Goal: Information Seeking & Learning: Learn about a topic

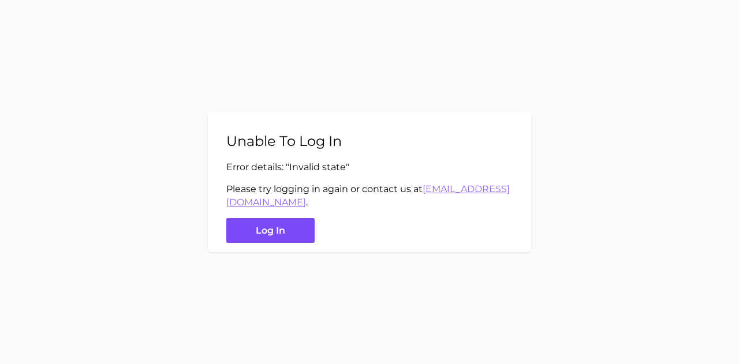
click at [297, 229] on button "Log in" at bounding box center [270, 230] width 88 height 25
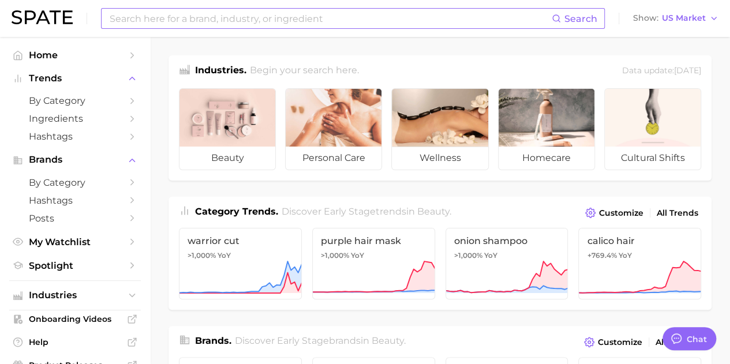
click at [229, 18] on input at bounding box center [329, 19] width 443 height 20
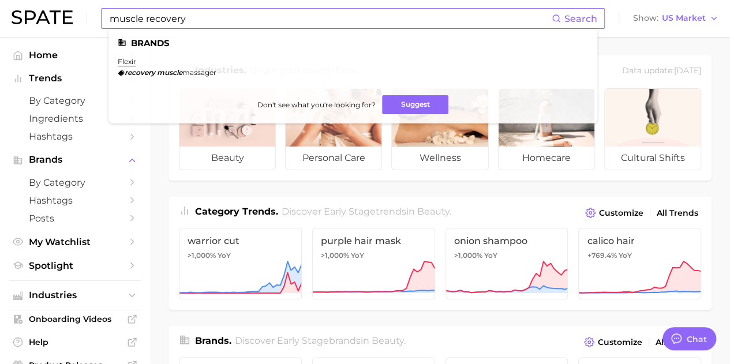
click at [199, 70] on span "massager" at bounding box center [199, 72] width 34 height 9
click at [395, 106] on button "Suggest" at bounding box center [415, 104] width 66 height 19
click at [171, 21] on input "muscle recovery" at bounding box center [329, 19] width 443 height 20
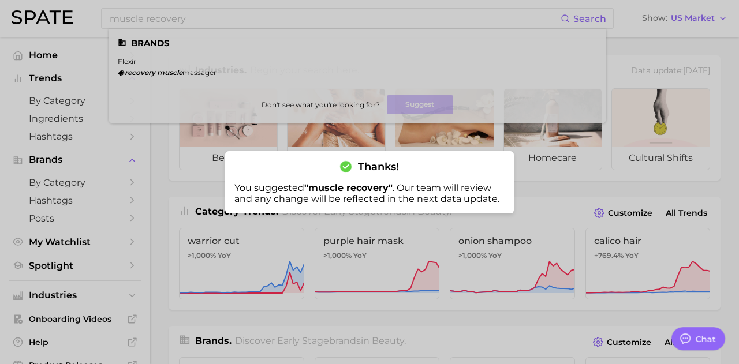
click at [252, 44] on div at bounding box center [369, 182] width 739 height 364
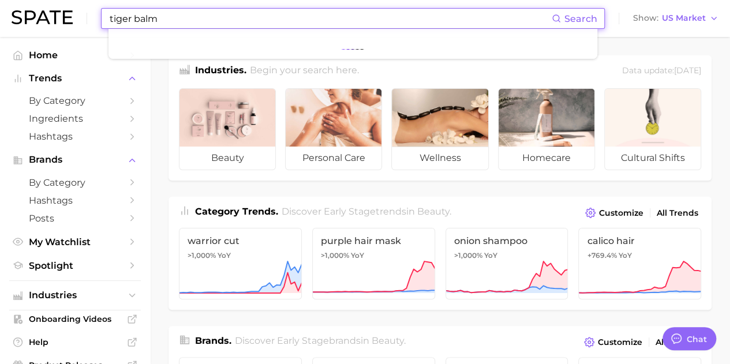
click at [137, 19] on input "tiger balm" at bounding box center [329, 19] width 443 height 20
click at [136, 18] on input "tiger balm" at bounding box center [329, 19] width 443 height 20
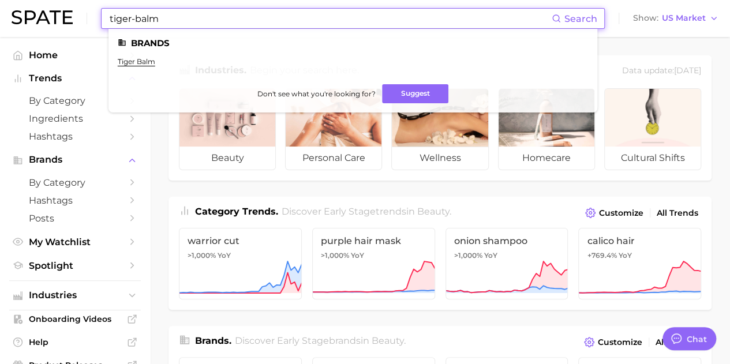
type input "tiger-balm"
click at [145, 61] on link "tiger balm" at bounding box center [137, 61] width 38 height 9
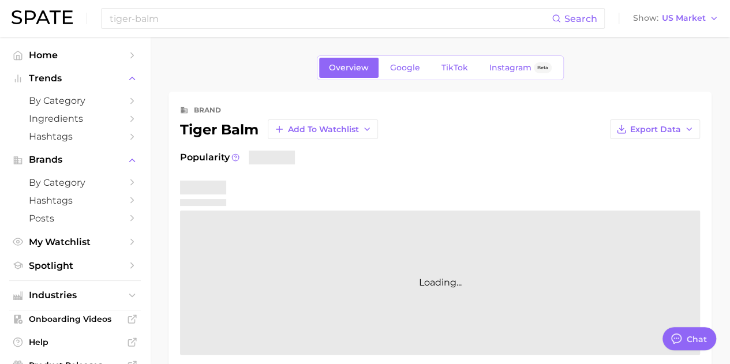
type textarea "x"
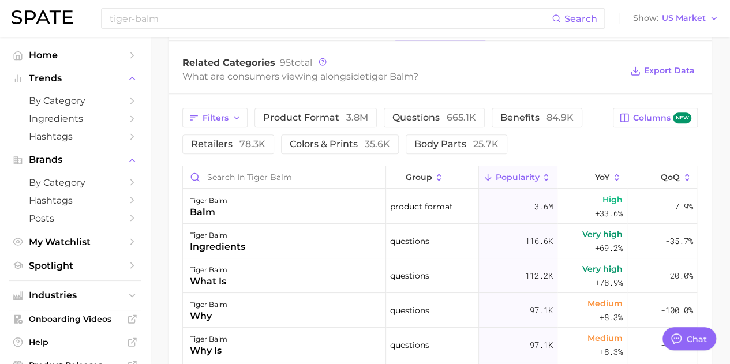
scroll to position [519, 0]
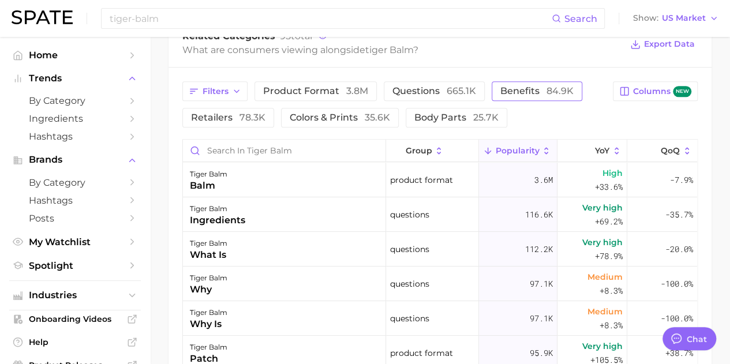
click at [538, 89] on span "benefits 84.9k" at bounding box center [536, 91] width 73 height 9
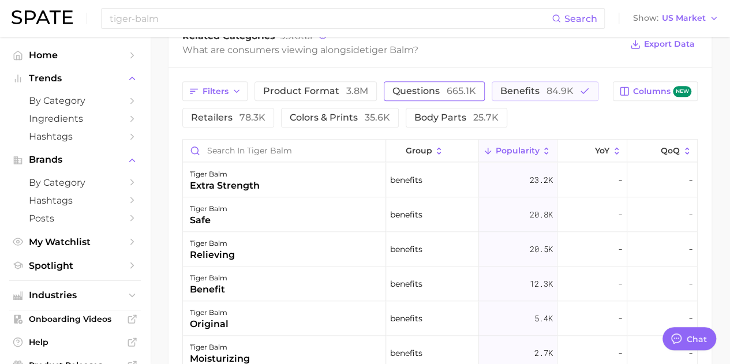
click at [467, 93] on span "665.1k" at bounding box center [461, 90] width 29 height 11
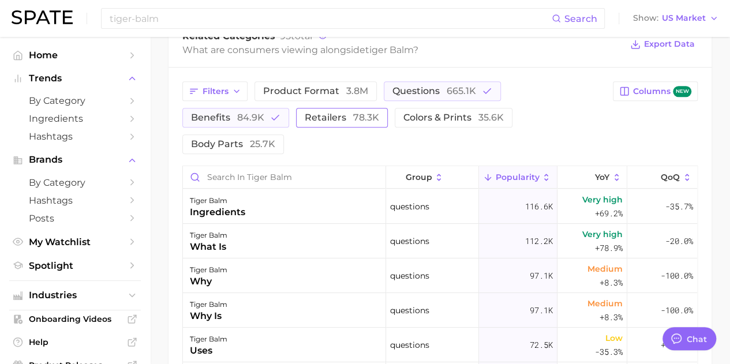
click at [376, 122] on span "78.3k" at bounding box center [366, 117] width 26 height 11
click at [245, 149] on button "body parts 25.7k" at bounding box center [233, 144] width 102 height 20
click at [245, 148] on span "body parts 25.7k" at bounding box center [233, 144] width 84 height 9
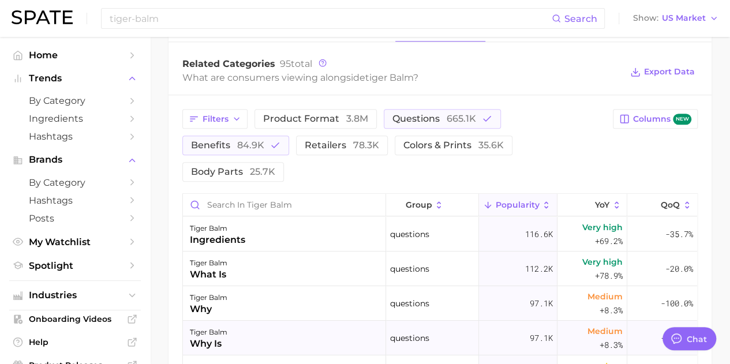
scroll to position [404, 0]
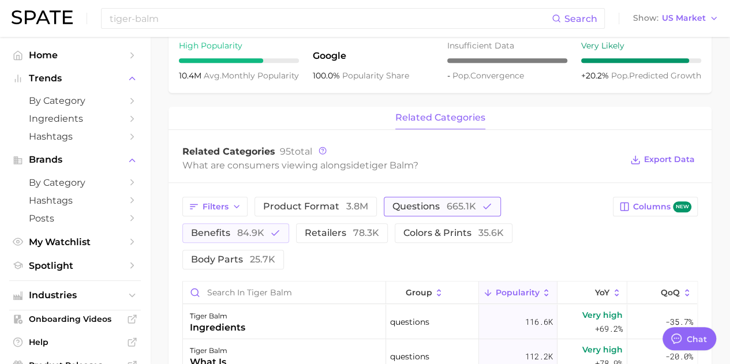
drag, startPoint x: 427, startPoint y: 210, endPoint x: 405, endPoint y: 211, distance: 22.0
click at [428, 209] on span "questions 665.1k" at bounding box center [434, 206] width 84 height 9
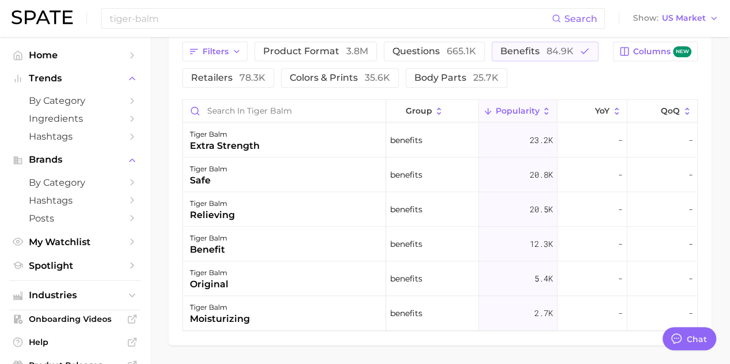
scroll to position [597, 0]
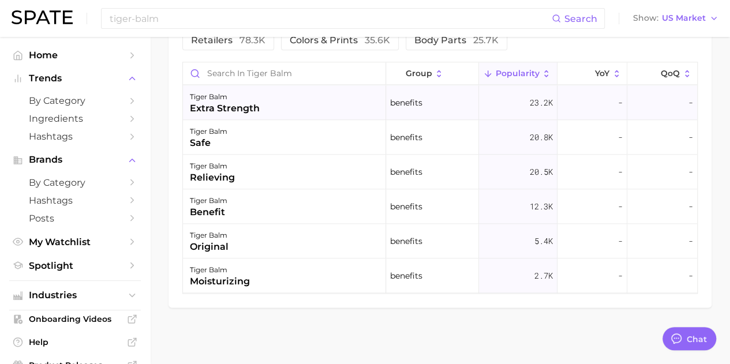
click at [246, 99] on div "tiger balm" at bounding box center [225, 97] width 70 height 14
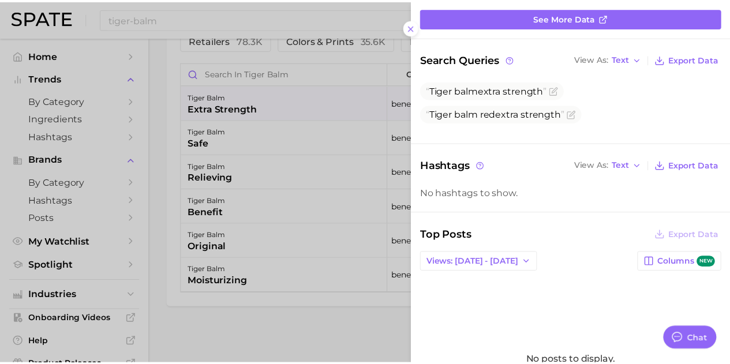
scroll to position [173, 0]
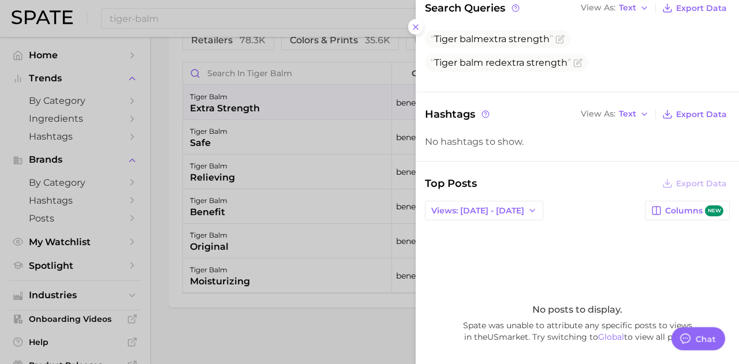
click at [332, 323] on div at bounding box center [369, 182] width 739 height 364
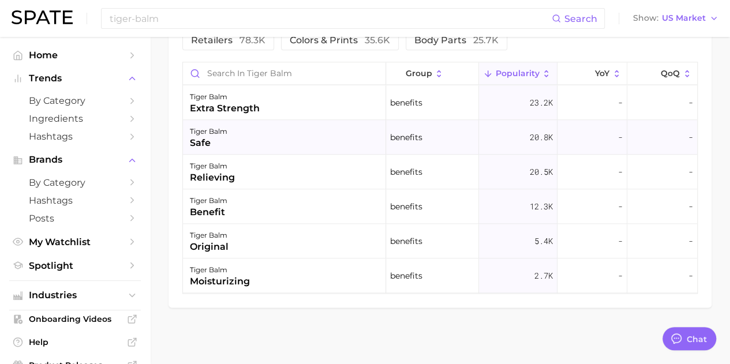
click at [282, 136] on div "tiger balm safe" at bounding box center [284, 137] width 203 height 35
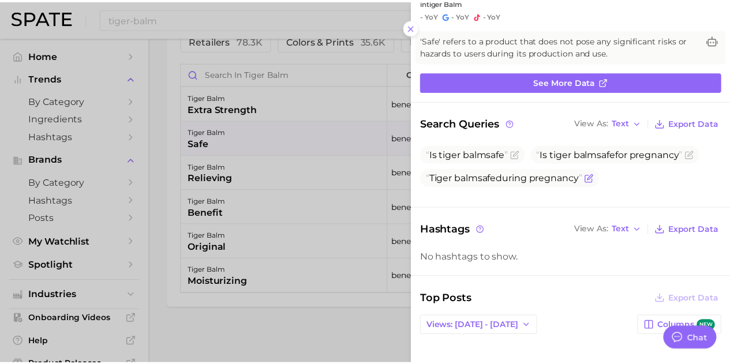
scroll to position [115, 0]
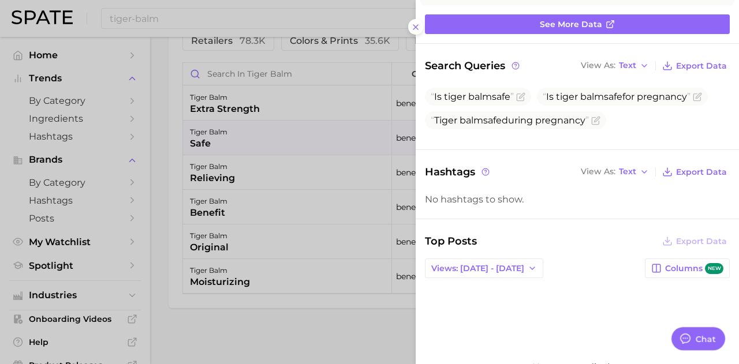
click at [254, 193] on div at bounding box center [369, 182] width 739 height 364
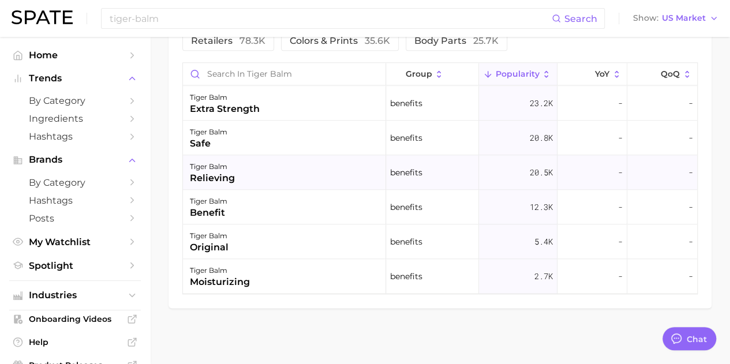
click at [230, 179] on div "relieving" at bounding box center [212, 178] width 45 height 14
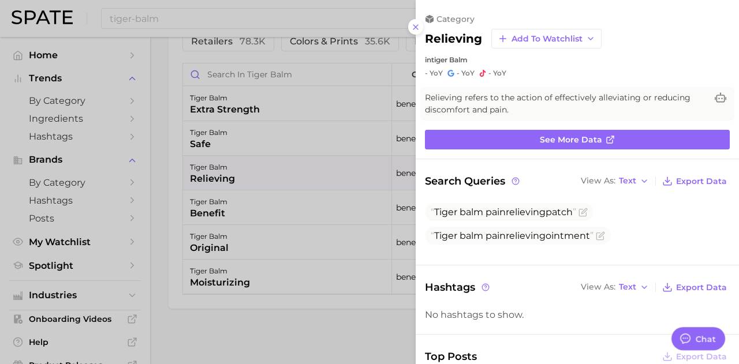
click at [219, 287] on div at bounding box center [369, 182] width 739 height 364
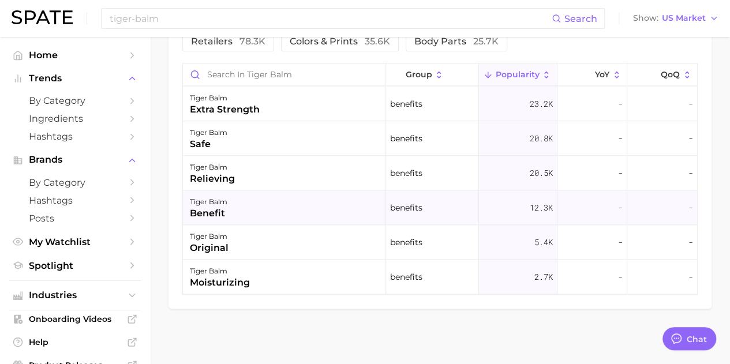
click at [238, 207] on div "tiger balm benefit" at bounding box center [284, 207] width 203 height 35
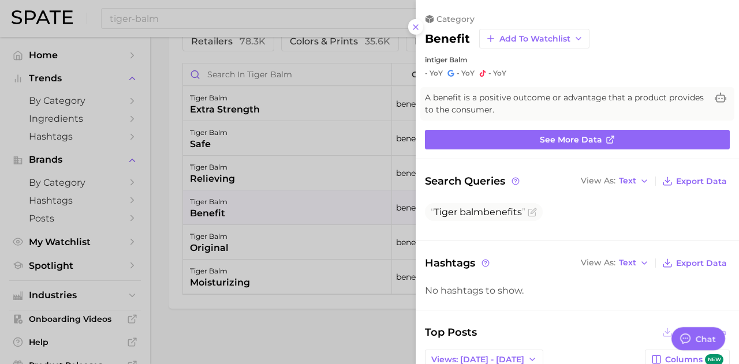
click at [338, 273] on div at bounding box center [369, 182] width 739 height 364
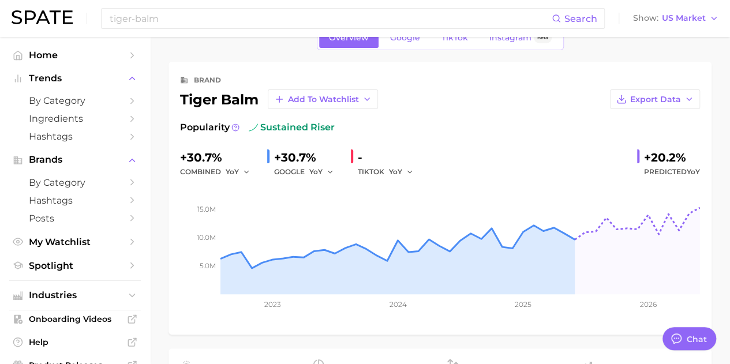
scroll to position [0, 0]
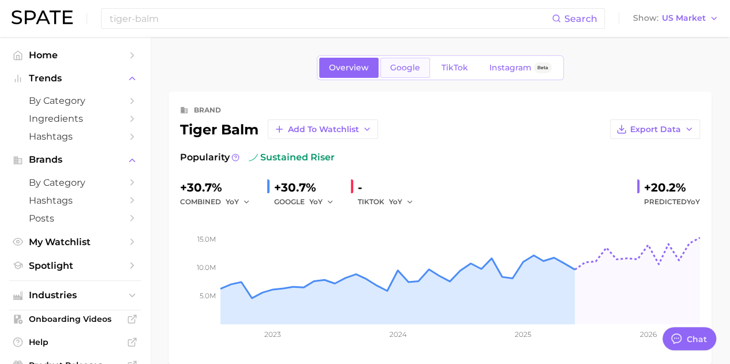
click at [415, 68] on span "Google" at bounding box center [405, 68] width 30 height 10
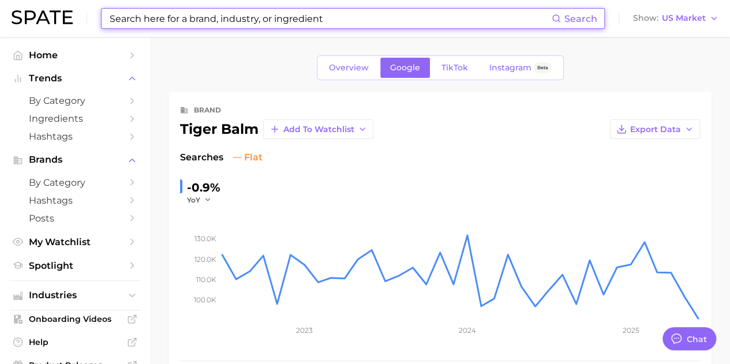
click at [208, 13] on input at bounding box center [329, 19] width 443 height 20
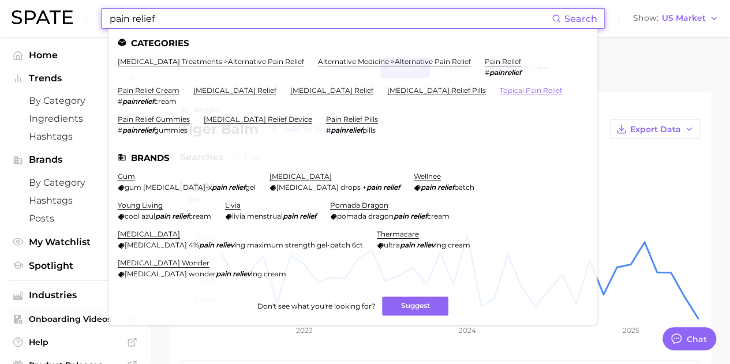
type input "pain relief"
click at [500, 88] on link "topical pain relief" at bounding box center [531, 90] width 62 height 9
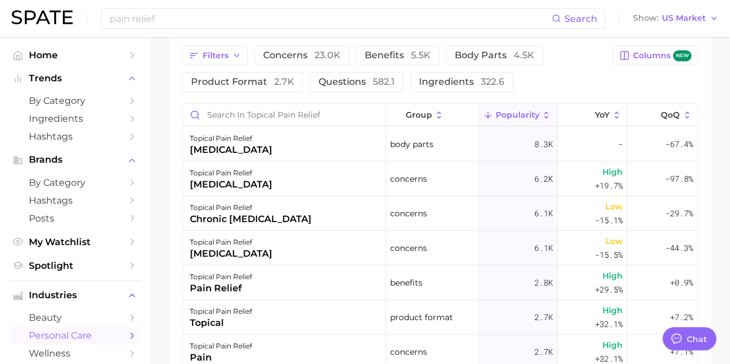
scroll to position [635, 0]
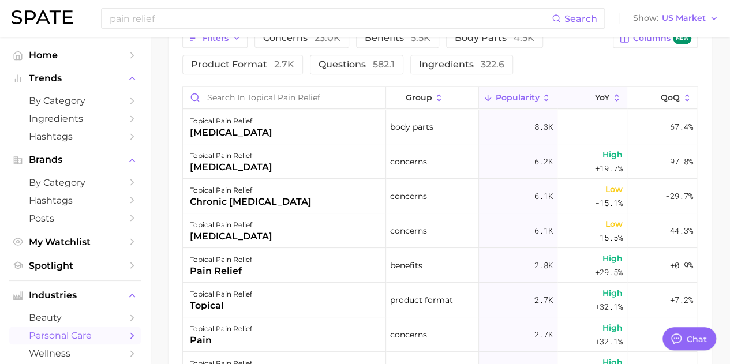
click at [588, 88] on button "YoY" at bounding box center [592, 98] width 70 height 23
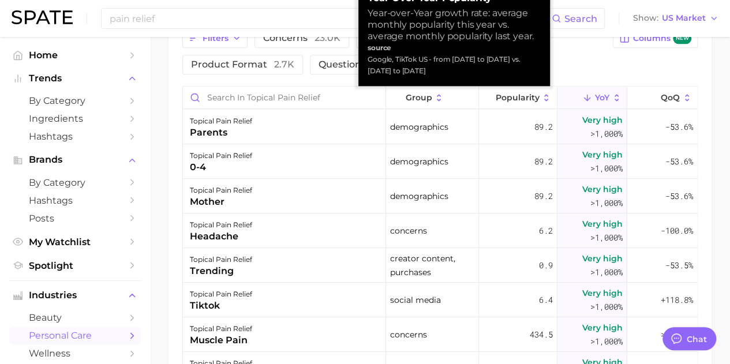
click at [602, 93] on button "YoY" at bounding box center [592, 98] width 70 height 23
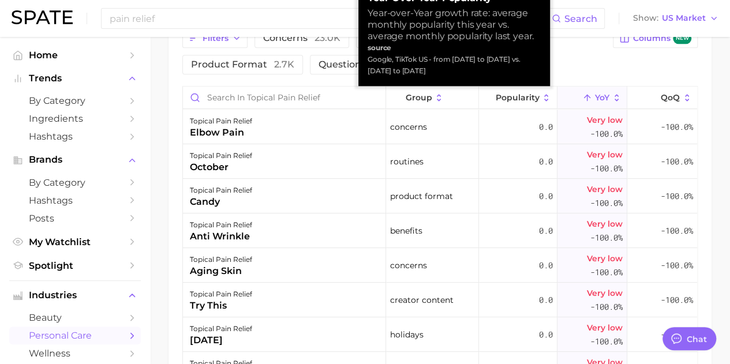
click at [602, 93] on button "YoY" at bounding box center [592, 98] width 70 height 23
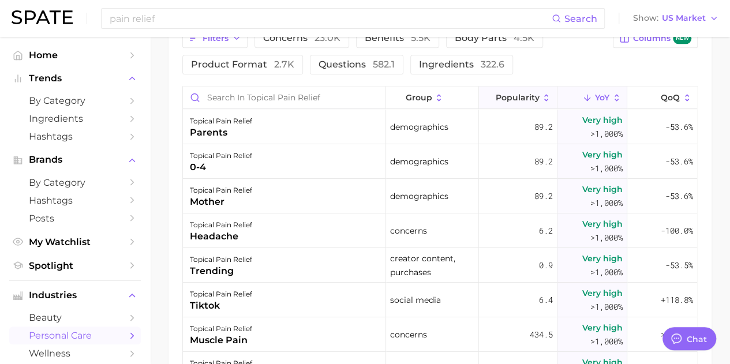
click at [521, 99] on span "Popularity" at bounding box center [517, 97] width 44 height 9
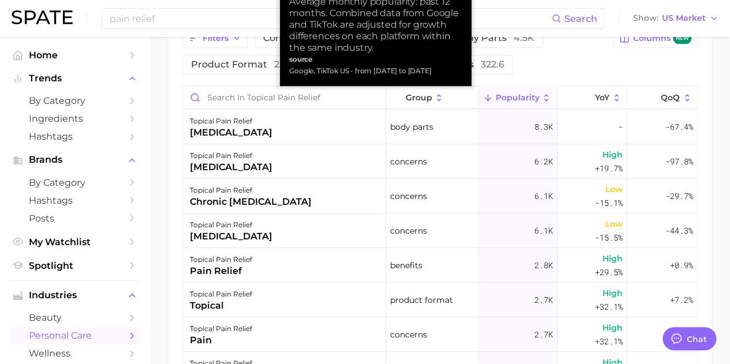
click at [530, 93] on span "Popularity" at bounding box center [517, 97] width 44 height 9
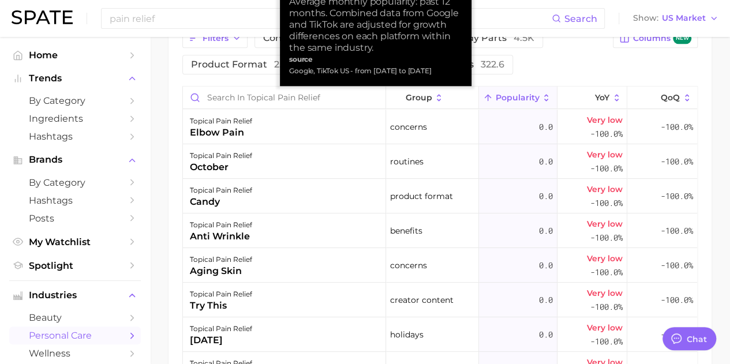
click at [530, 93] on span "Popularity" at bounding box center [517, 97] width 44 height 9
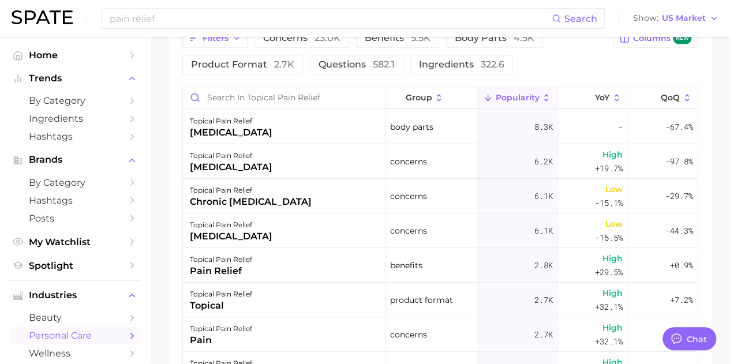
scroll to position [577, 0]
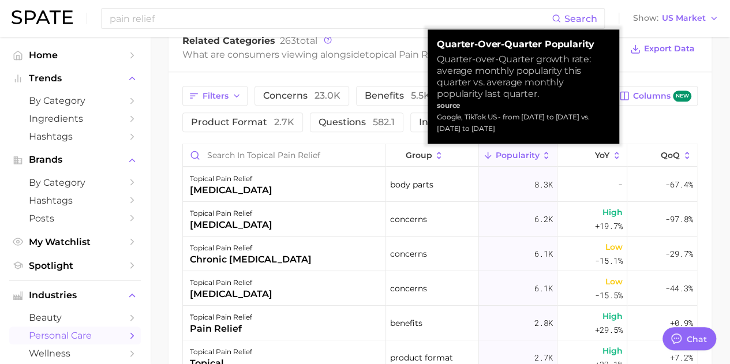
click at [708, 200] on div "Filters concerns 23.0k benefits 5.5k body parts 4.5k product format 2.7k questi…" at bounding box center [439, 297] width 543 height 450
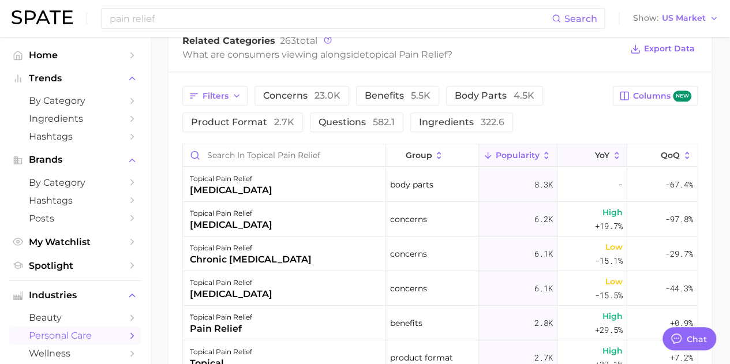
click at [585, 154] on button "YoY" at bounding box center [592, 155] width 70 height 23
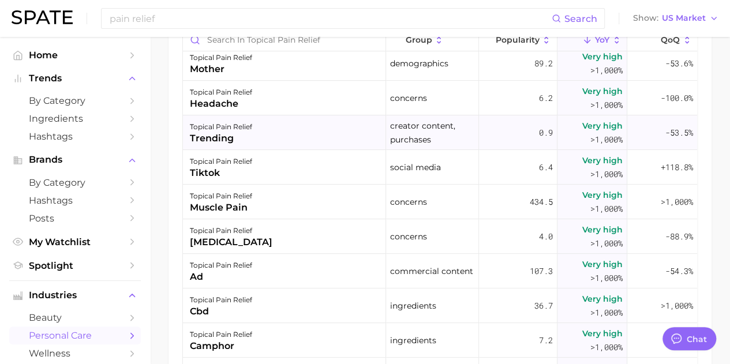
scroll to position [58, 0]
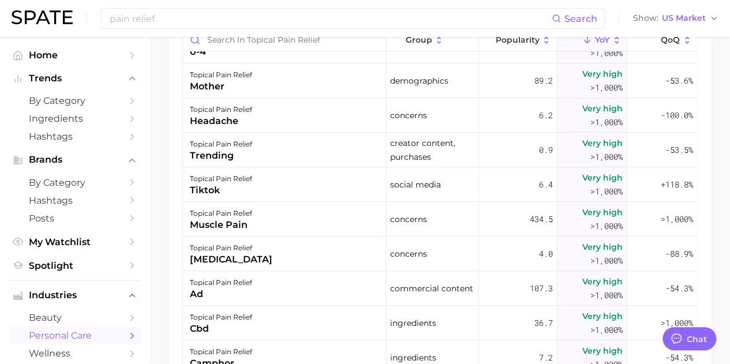
click at [186, 32] on div "pain relief Search Show US Market" at bounding box center [365, 18] width 707 height 37
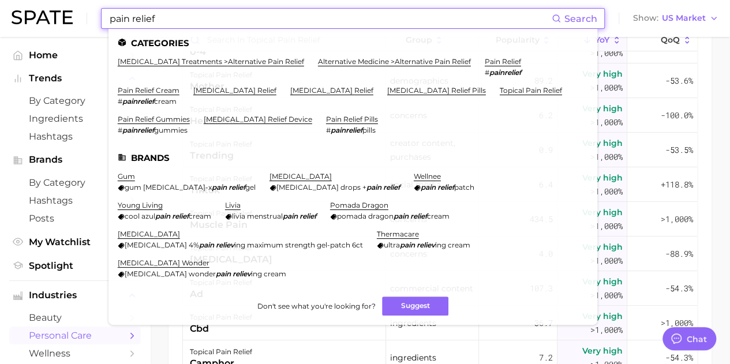
click at [190, 18] on input "pain relief" at bounding box center [329, 19] width 443 height 20
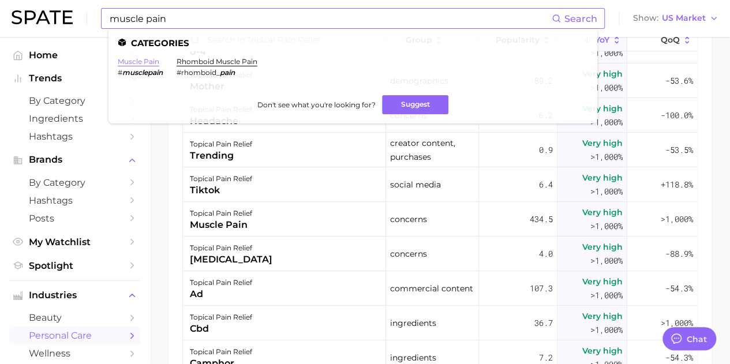
click at [144, 61] on link "muscle pain" at bounding box center [139, 61] width 42 height 9
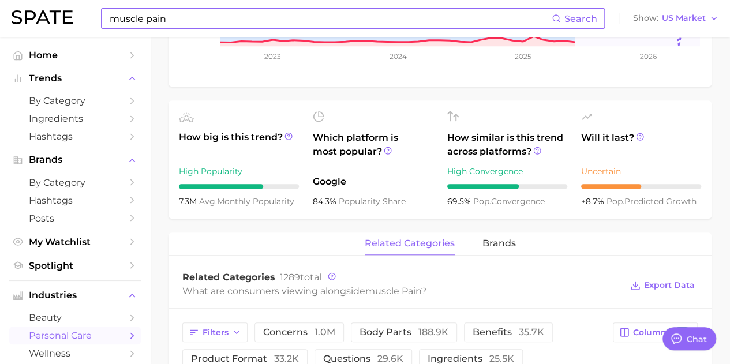
scroll to position [346, 0]
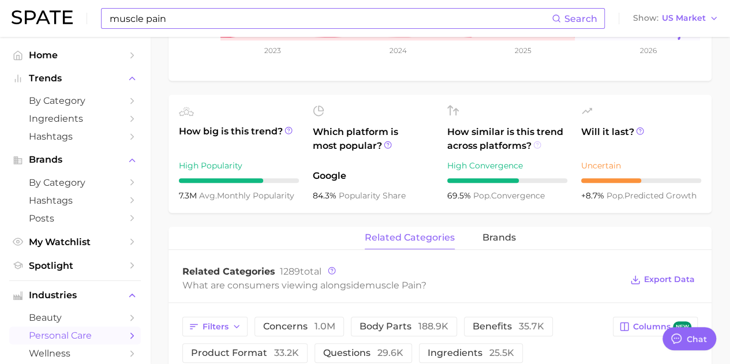
click at [536, 145] on icon at bounding box center [537, 145] width 8 height 8
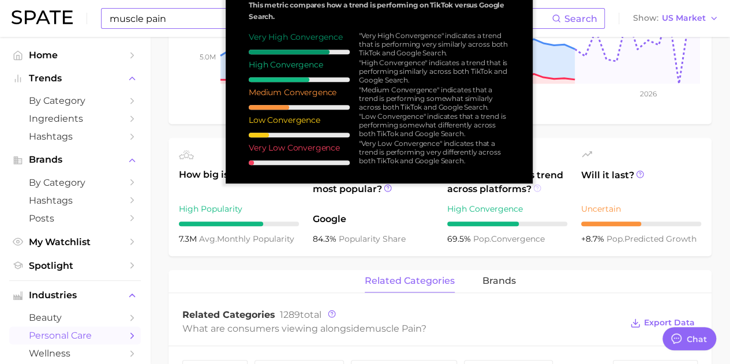
scroll to position [289, 0]
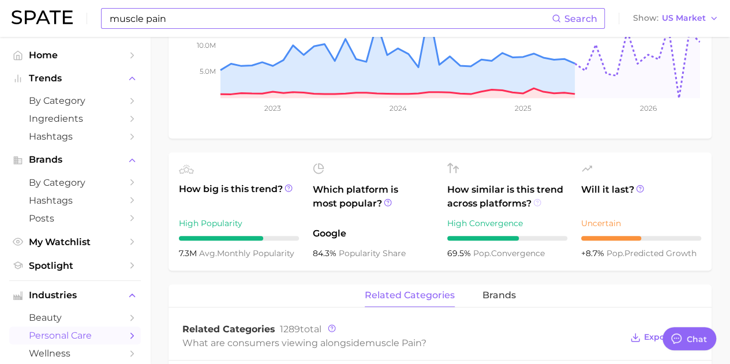
click at [538, 200] on icon at bounding box center [537, 203] width 8 height 8
click at [312, 278] on div "muscle pain Add to Watchlist Export Data Muscle pain refers to discomfort or so…" at bounding box center [439, 323] width 543 height 973
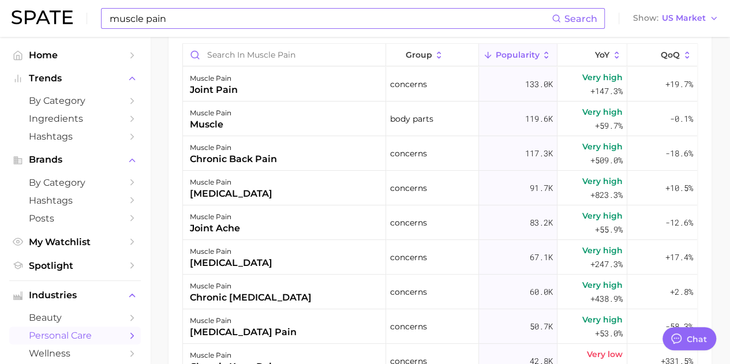
scroll to position [681, 0]
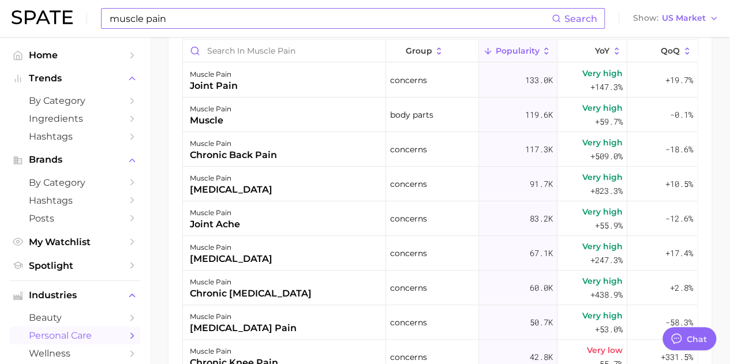
click at [279, 21] on input "muscle pain" at bounding box center [329, 19] width 443 height 20
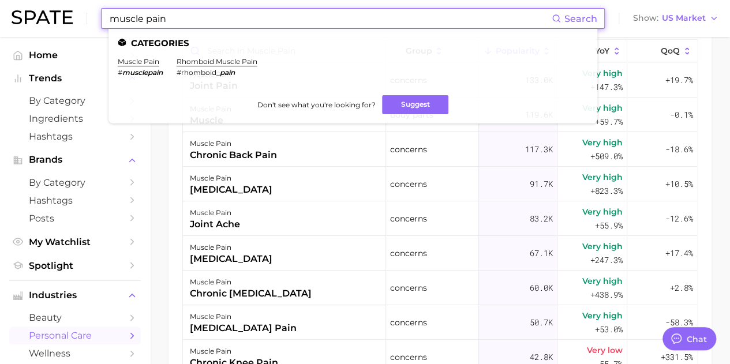
click at [279, 21] on input "muscle pain" at bounding box center [329, 19] width 443 height 20
click at [175, 64] on link "topical pain relief" at bounding box center [149, 61] width 62 height 9
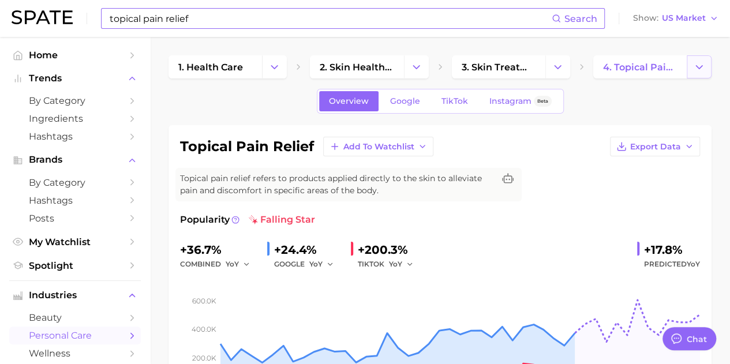
click at [694, 70] on icon "Change Category" at bounding box center [699, 67] width 12 height 12
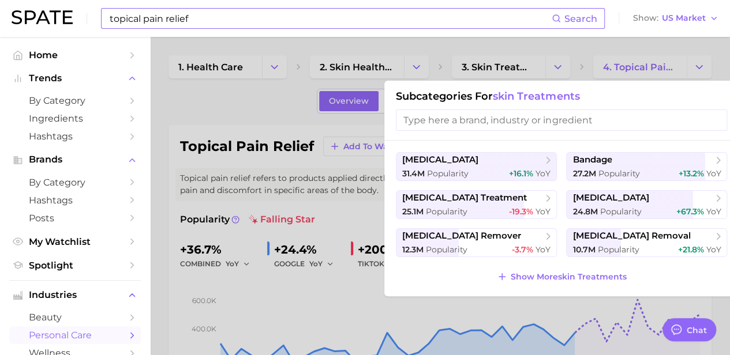
click at [557, 61] on div at bounding box center [365, 177] width 730 height 355
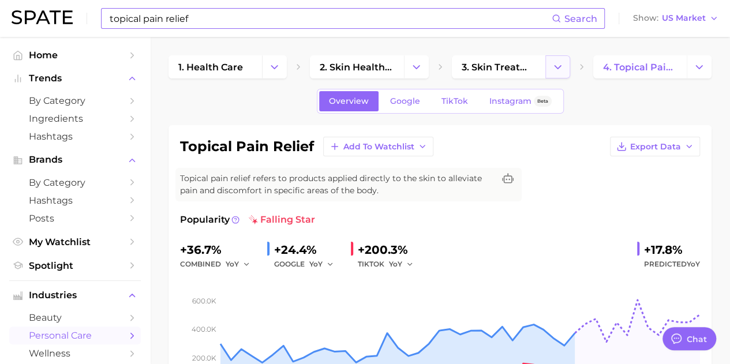
click at [557, 63] on icon "Change Category" at bounding box center [558, 67] width 12 height 12
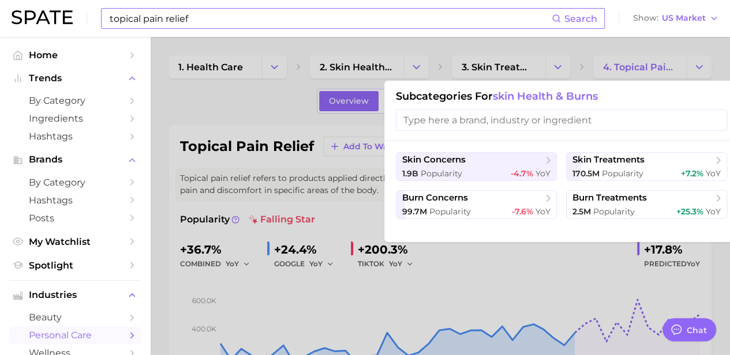
drag, startPoint x: 551, startPoint y: 42, endPoint x: 430, endPoint y: 59, distance: 121.2
click at [550, 42] on div at bounding box center [365, 177] width 730 height 355
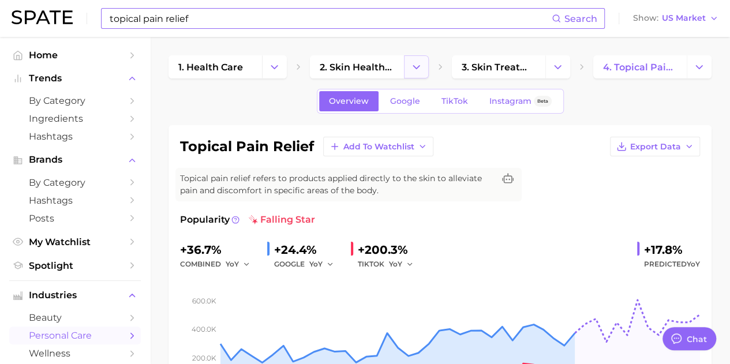
click at [416, 65] on icon "Change Category" at bounding box center [416, 67] width 12 height 12
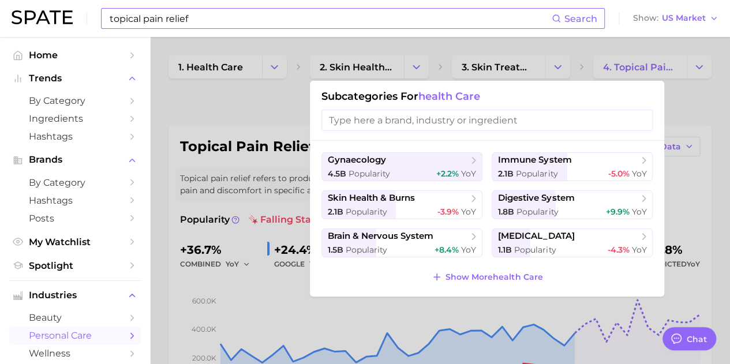
click at [420, 51] on div at bounding box center [365, 182] width 730 height 364
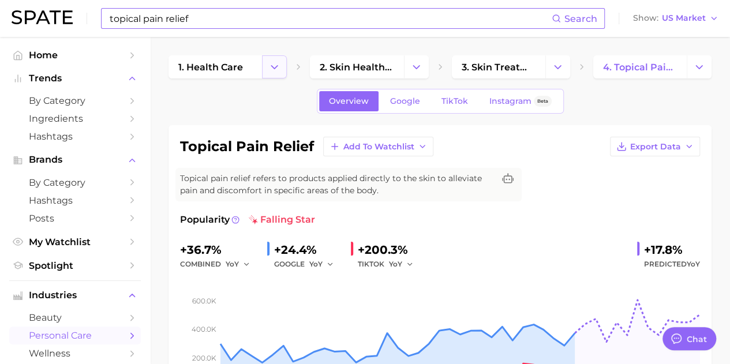
click at [285, 72] on button "Change Category" at bounding box center [274, 66] width 25 height 23
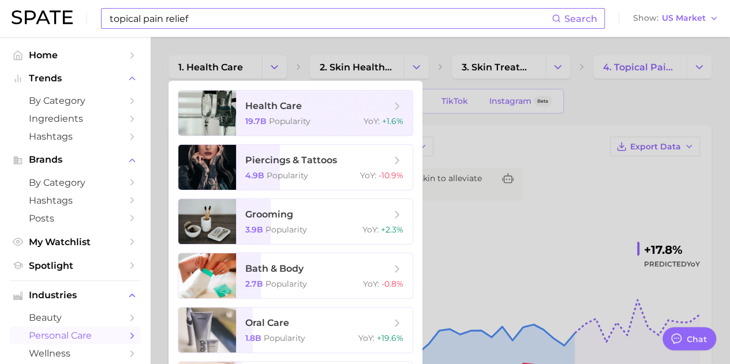
click at [304, 41] on div at bounding box center [365, 182] width 730 height 364
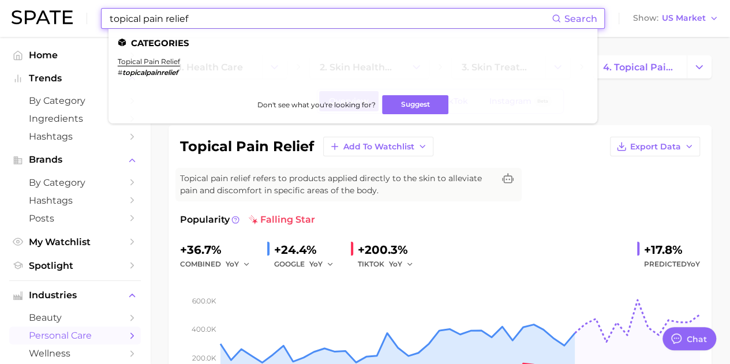
click at [262, 23] on input "topical pain relief" at bounding box center [329, 19] width 443 height 20
click at [155, 20] on input "topical pain relief" at bounding box center [329, 19] width 443 height 20
click at [155, 19] on input "topical pain relief" at bounding box center [329, 19] width 443 height 20
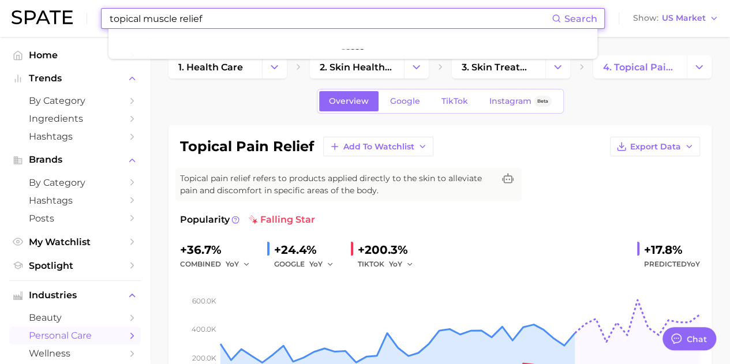
click at [191, 18] on input "topical muscle relief" at bounding box center [329, 19] width 443 height 20
type input "topical muscle"
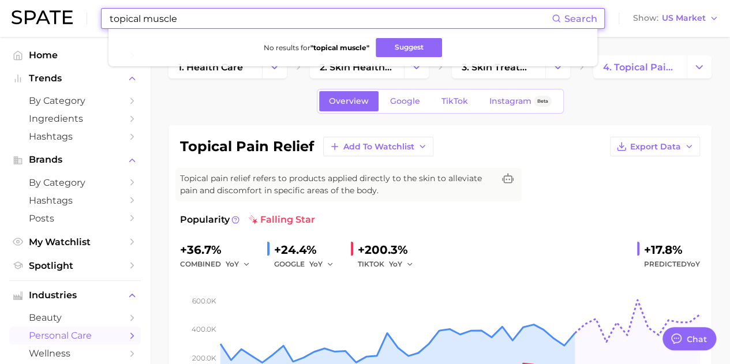
click at [337, 21] on input "topical muscle" at bounding box center [329, 19] width 443 height 20
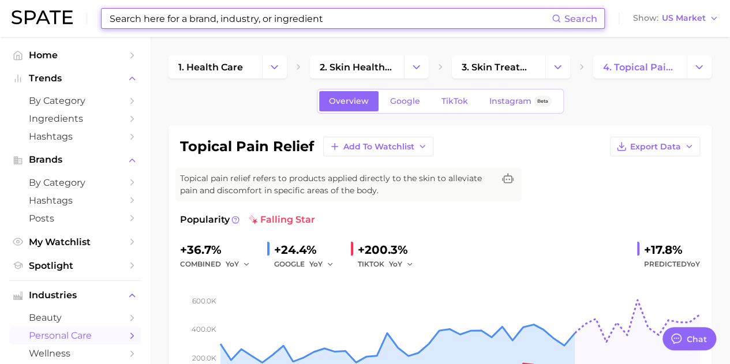
click at [194, 14] on input at bounding box center [329, 19] width 443 height 20
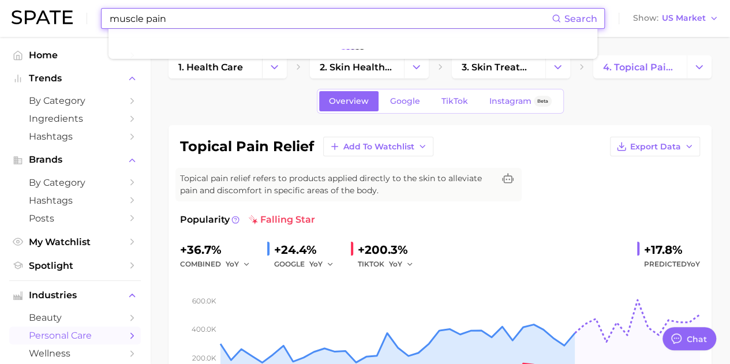
type input "muscle pain"
drag, startPoint x: 253, startPoint y: 106, endPoint x: 259, endPoint y: 104, distance: 6.0
click at [254, 106] on div "Overview Google TikTok Instagram Beta" at bounding box center [439, 101] width 543 height 25
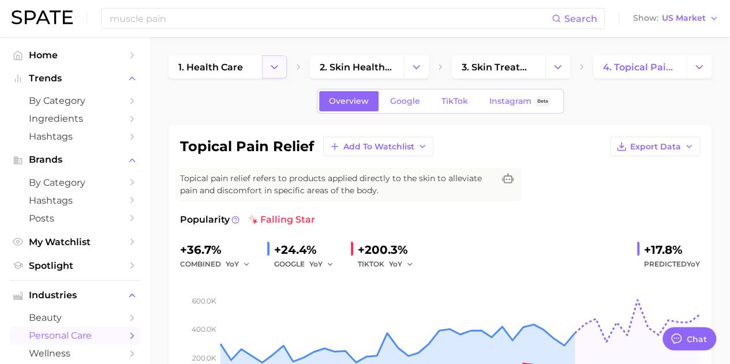
click at [280, 71] on button "Change Category" at bounding box center [274, 66] width 25 height 23
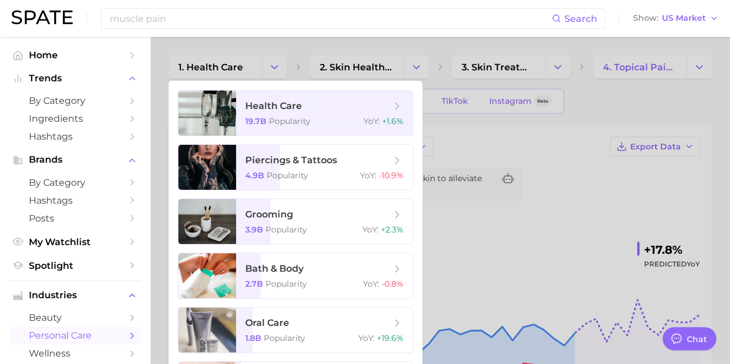
click at [426, 63] on div at bounding box center [365, 182] width 730 height 364
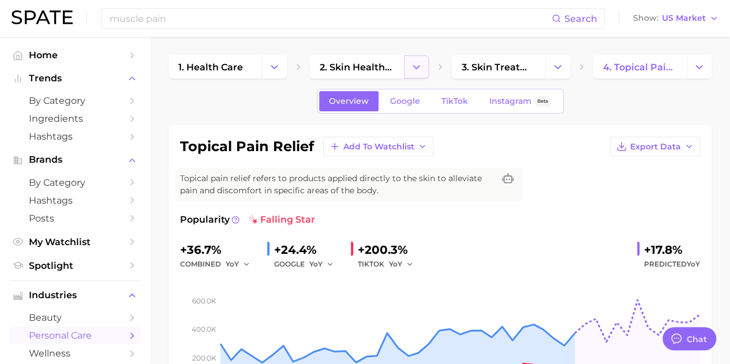
click at [413, 63] on icon "Change Category" at bounding box center [416, 67] width 12 height 12
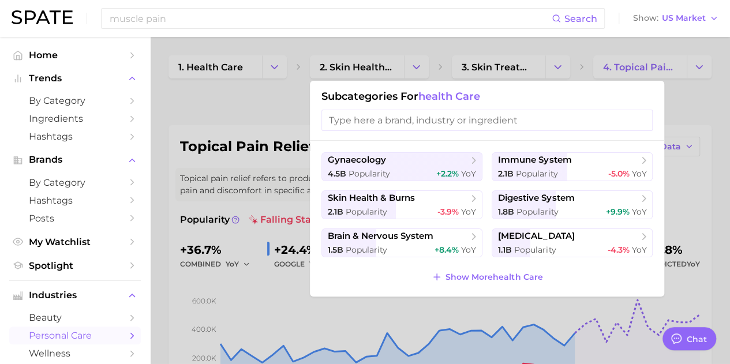
click at [407, 116] on input "search" at bounding box center [486, 120] width 331 height 21
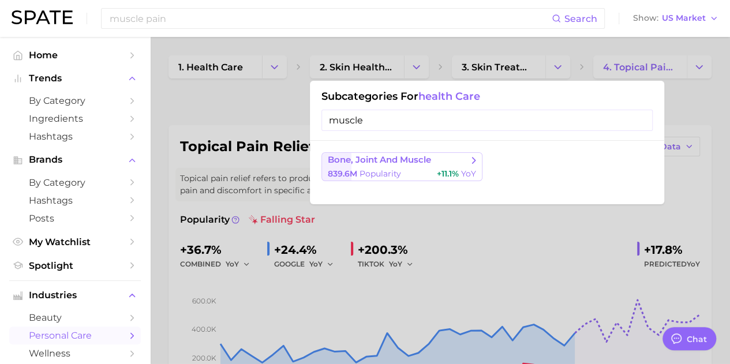
type input "muscle"
click at [388, 160] on span "bone, joint and muscle" at bounding box center [379, 160] width 103 height 11
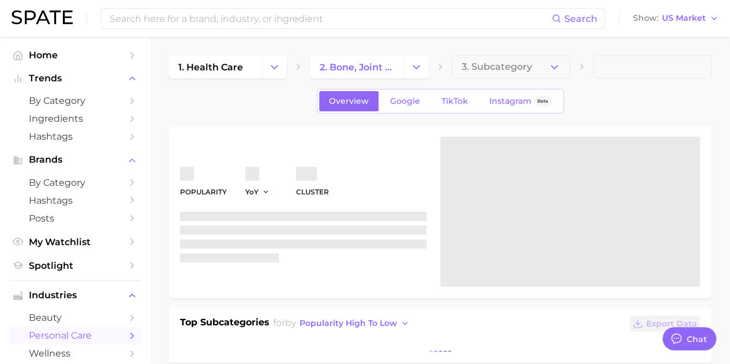
click at [227, 98] on div "Overview Google TikTok Instagram Beta" at bounding box center [439, 101] width 543 height 25
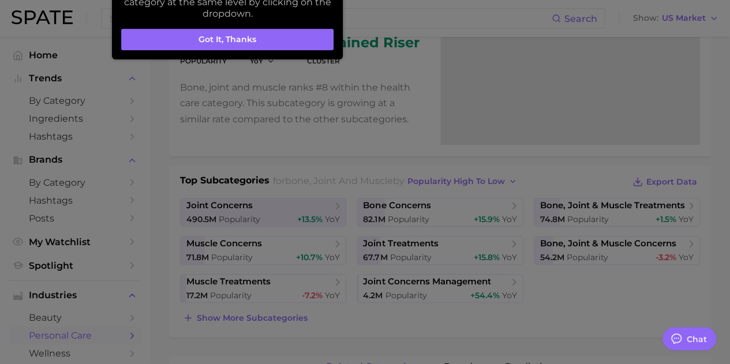
scroll to position [241, 0]
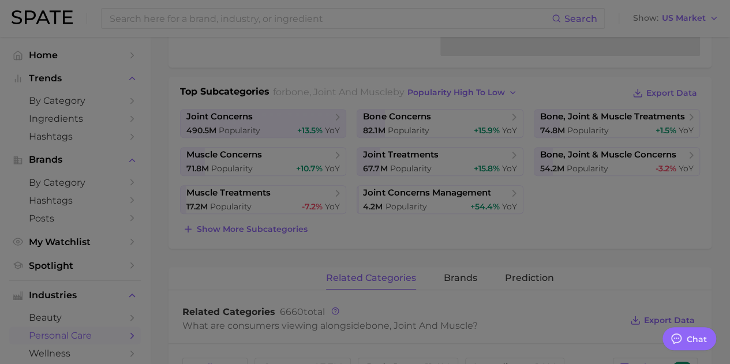
click at [277, 249] on div at bounding box center [365, 304] width 730 height 1090
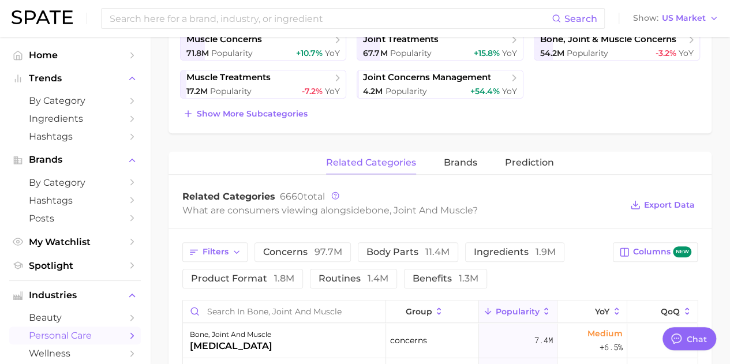
scroll to position [462, 0]
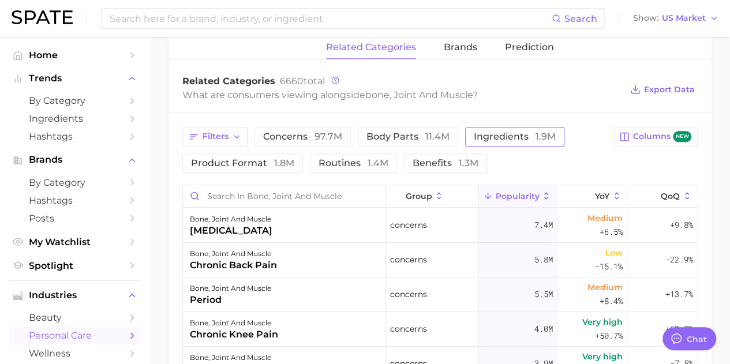
click at [511, 134] on span "ingredients 1.9m" at bounding box center [515, 136] width 82 height 9
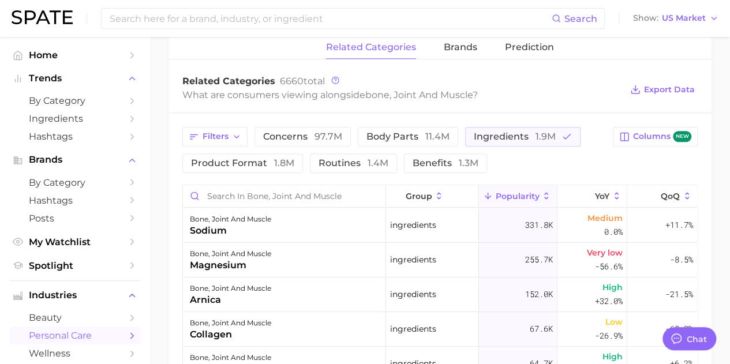
scroll to position [404, 0]
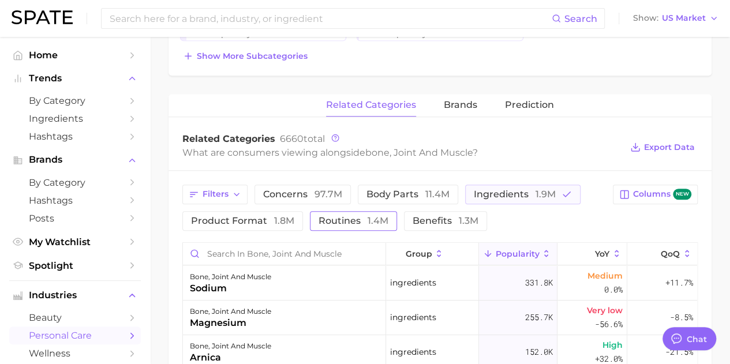
click at [381, 223] on span "1.4m" at bounding box center [378, 220] width 21 height 11
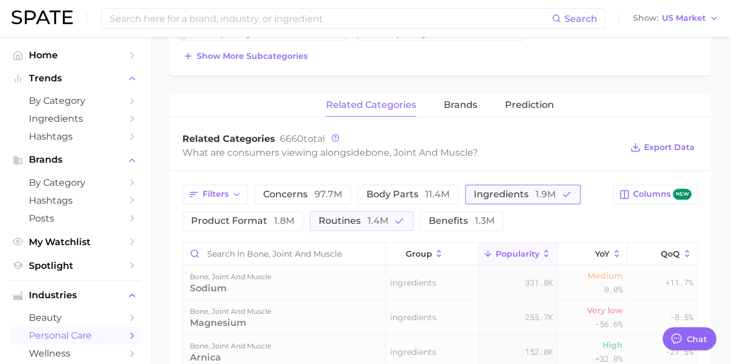
click at [492, 192] on span "ingredients 1.9m" at bounding box center [515, 194] width 82 height 9
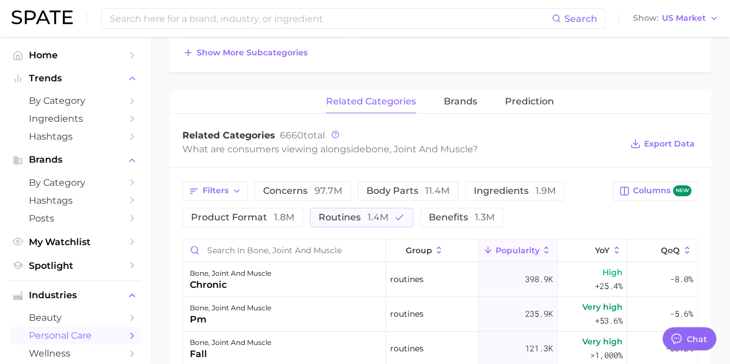
scroll to position [519, 0]
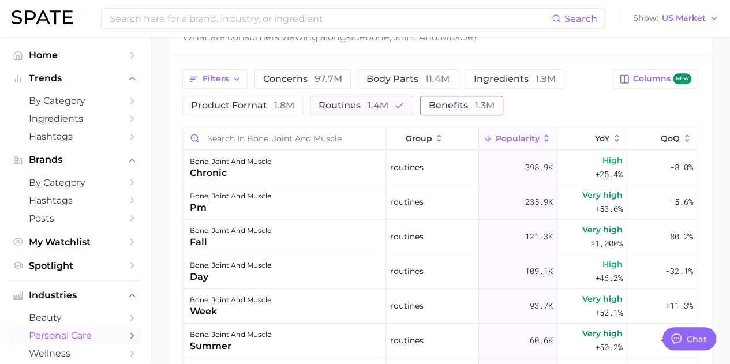
click at [460, 109] on button "benefits 1.3m" at bounding box center [461, 106] width 83 height 20
